Goal: Find specific page/section: Find specific page/section

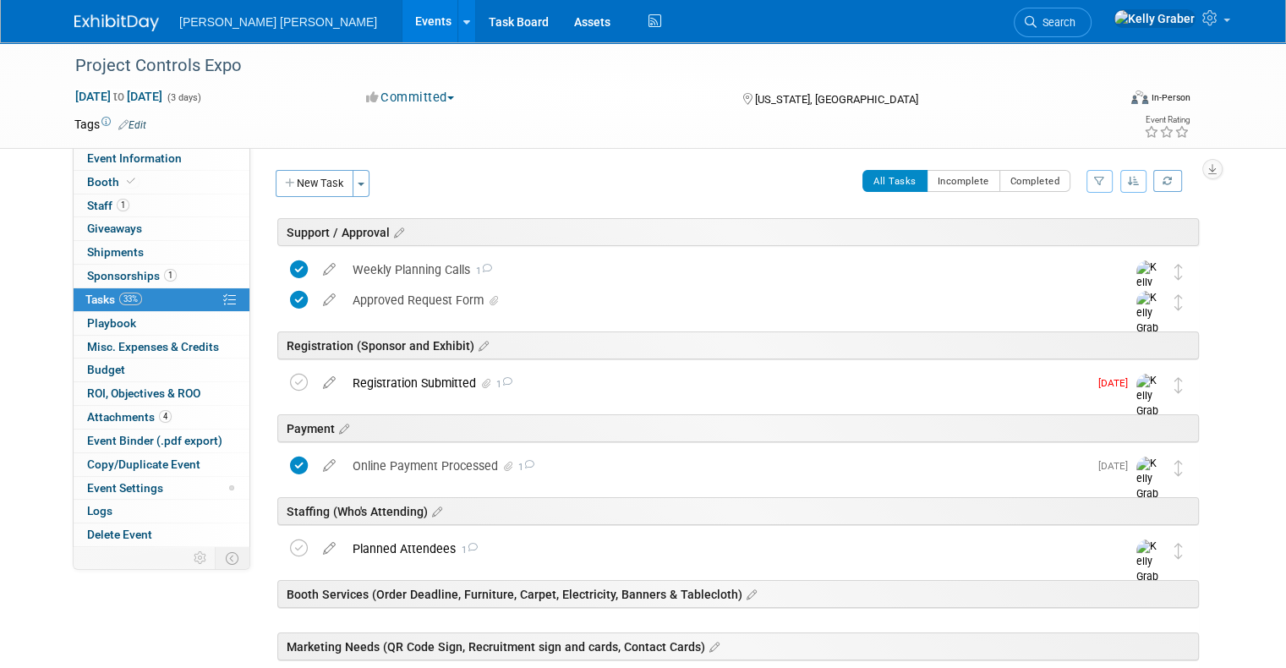
click at [1075, 19] on span "Search" at bounding box center [1056, 22] width 39 height 13
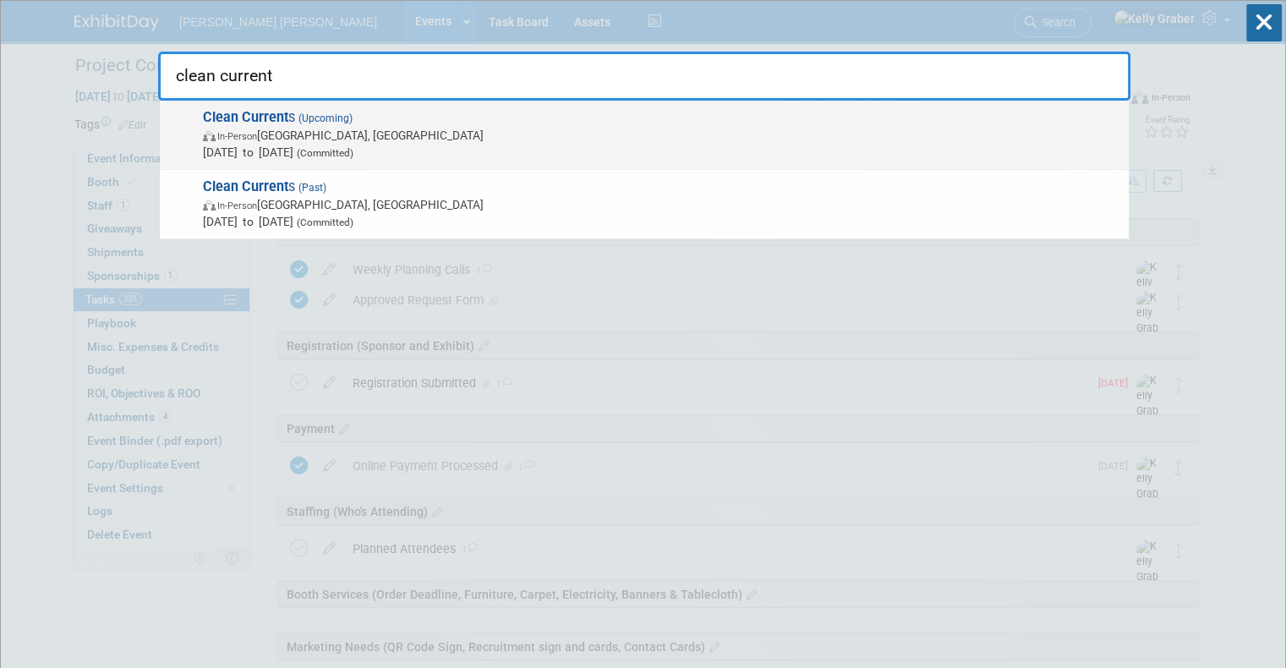
type input "clean current"
click at [315, 132] on span "In-Person [GEOGRAPHIC_DATA], [GEOGRAPHIC_DATA]" at bounding box center [661, 135] width 917 height 17
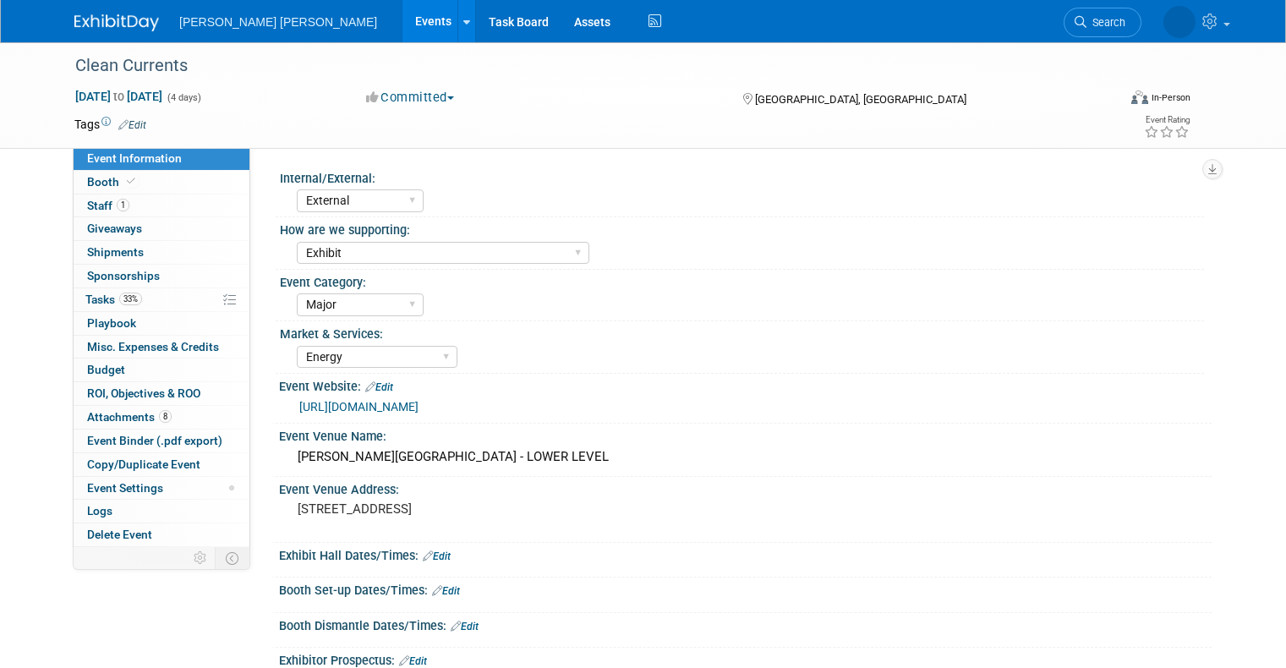
select select "External"
select select "Exhibit"
select select "Major"
select select "Energy"
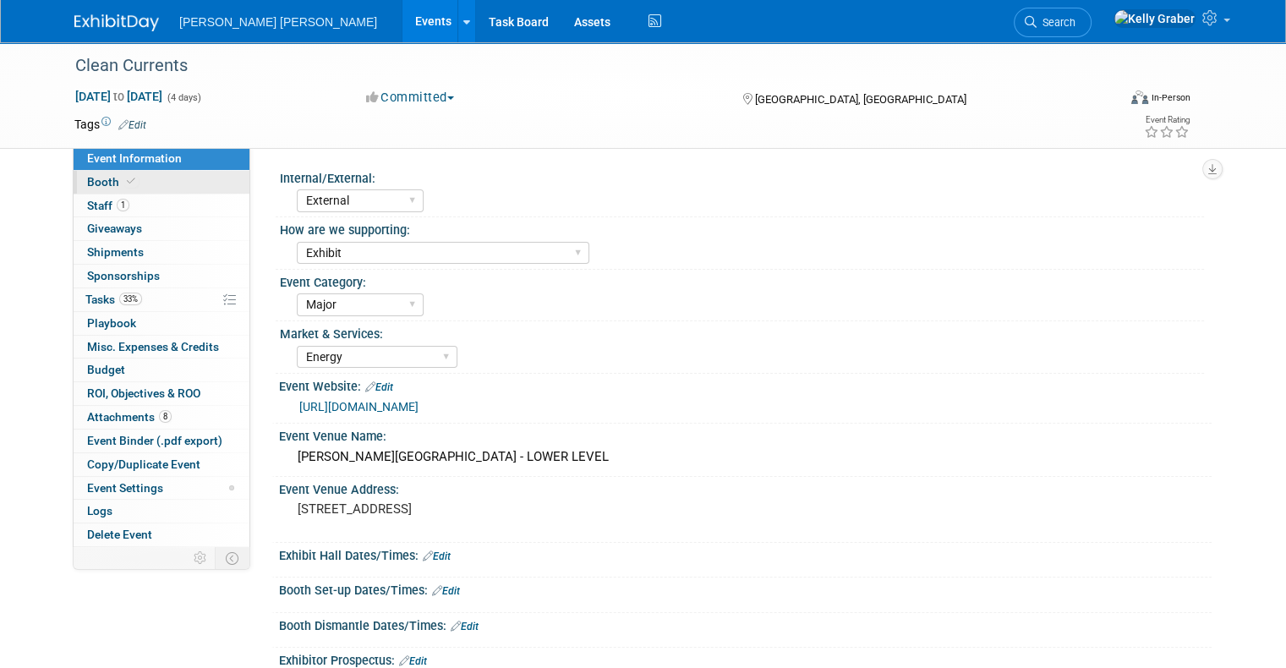
click at [95, 178] on span "Booth" at bounding box center [113, 182] width 52 height 14
